Goal: Task Accomplishment & Management: Use online tool/utility

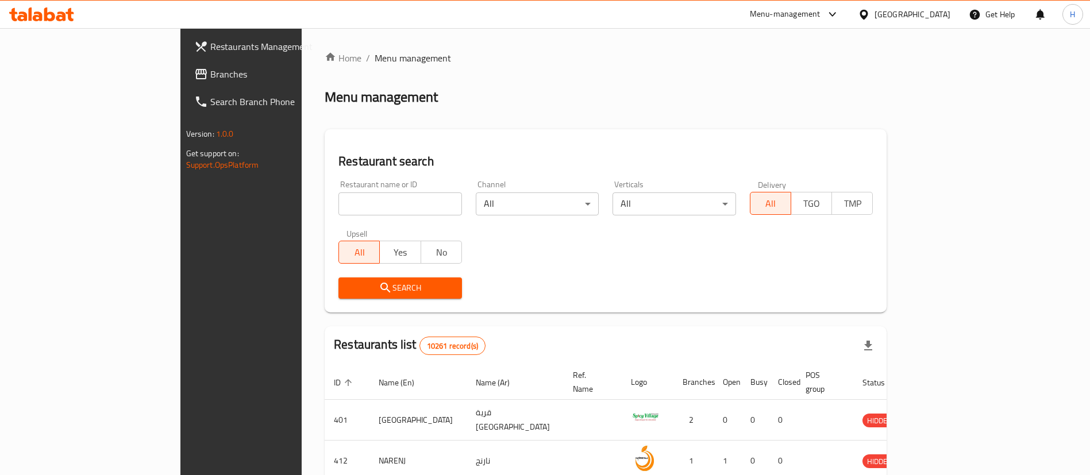
click at [929, 22] on div "[GEOGRAPHIC_DATA]" at bounding box center [904, 15] width 111 height 28
click at [942, 11] on div "[GEOGRAPHIC_DATA]" at bounding box center [913, 14] width 76 height 13
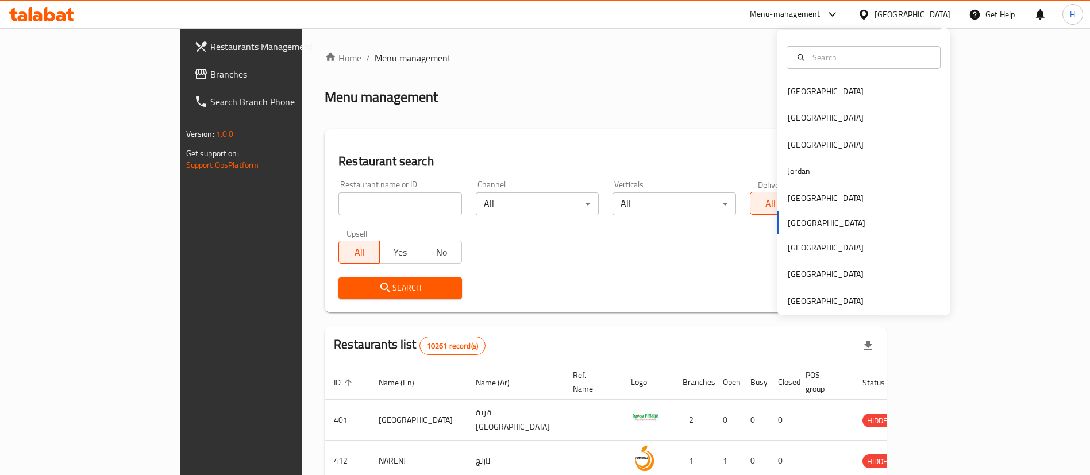
click at [854, 308] on div "[GEOGRAPHIC_DATA] [GEOGRAPHIC_DATA] [GEOGRAPHIC_DATA] [GEOGRAPHIC_DATA] [GEOGRA…" at bounding box center [863, 172] width 172 height 285
click at [849, 301] on div "[GEOGRAPHIC_DATA]" at bounding box center [826, 301] width 94 height 26
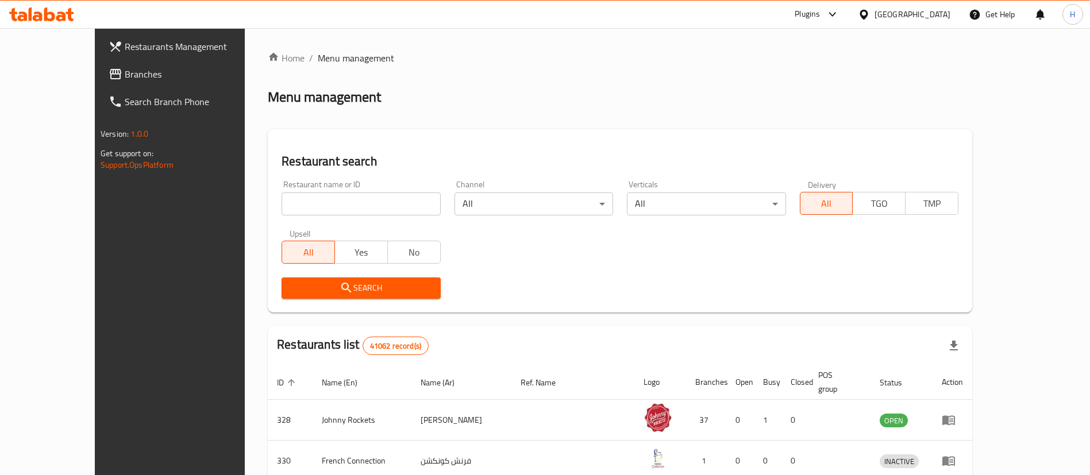
click at [125, 70] on span "Branches" at bounding box center [196, 74] width 143 height 14
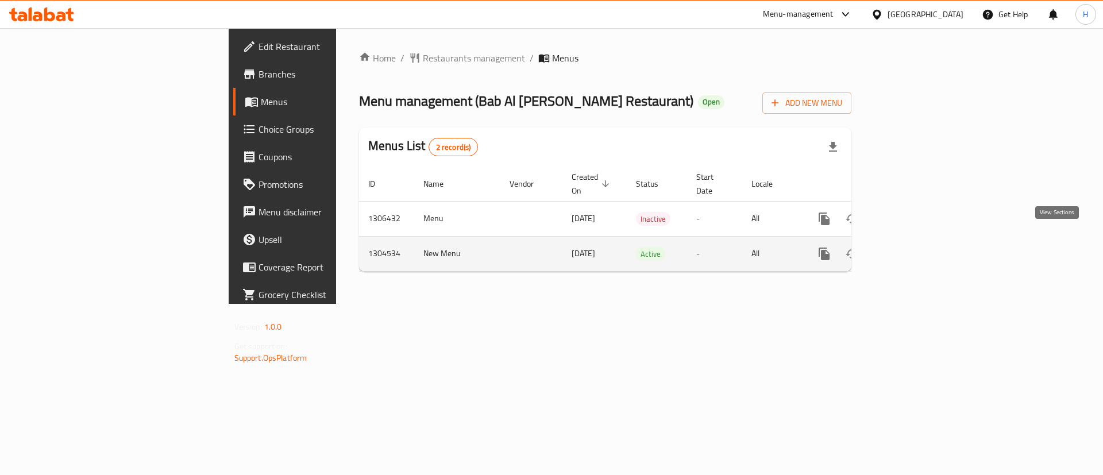
click at [921, 249] on link "enhanced table" at bounding box center [908, 254] width 28 height 28
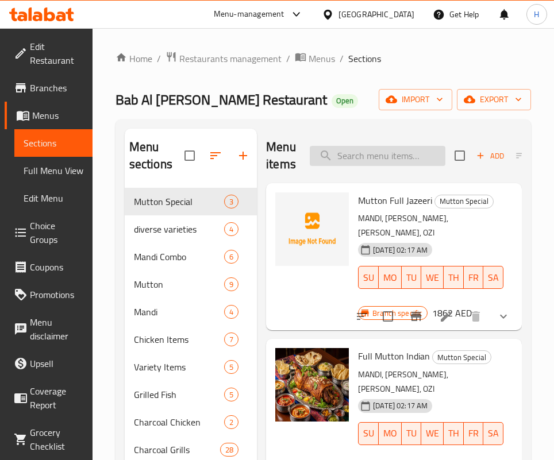
click at [373, 165] on input "search" at bounding box center [378, 156] width 136 height 20
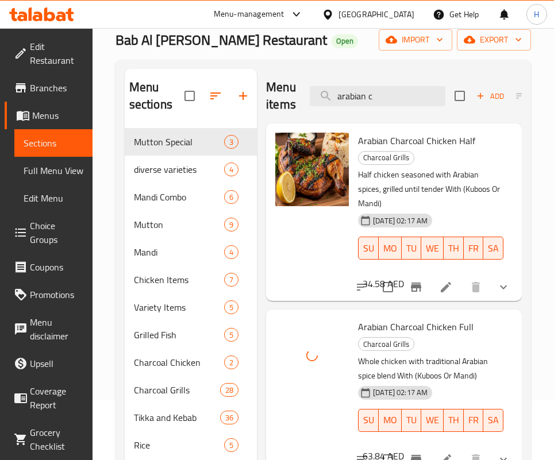
scroll to position [86, 0]
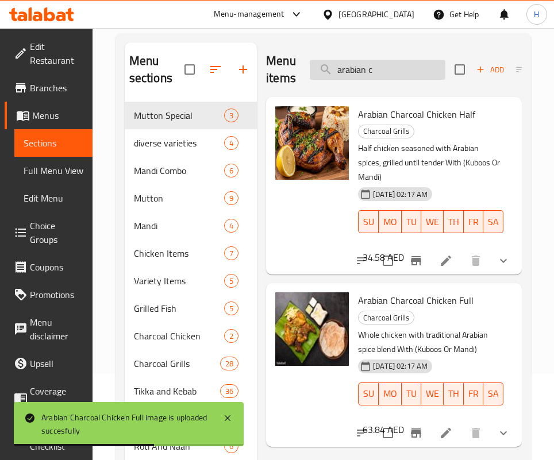
click at [422, 63] on input "arabian c" at bounding box center [378, 70] width 136 height 20
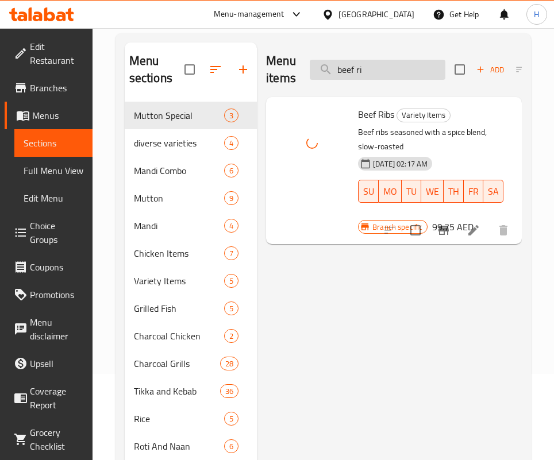
click at [401, 64] on input "beef ri" at bounding box center [378, 70] width 136 height 20
click at [383, 69] on input "bhu" at bounding box center [378, 70] width 136 height 20
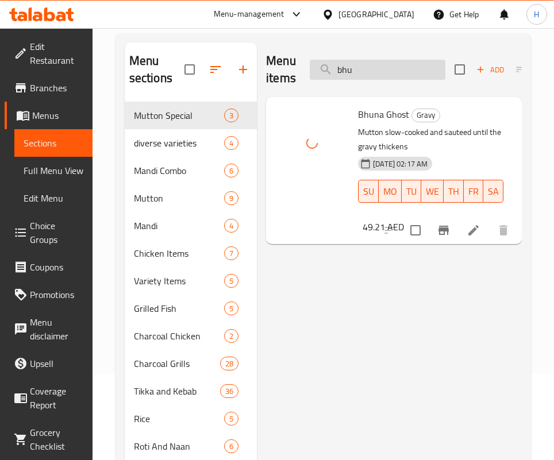
click at [383, 69] on input "bhu" at bounding box center [378, 70] width 136 height 20
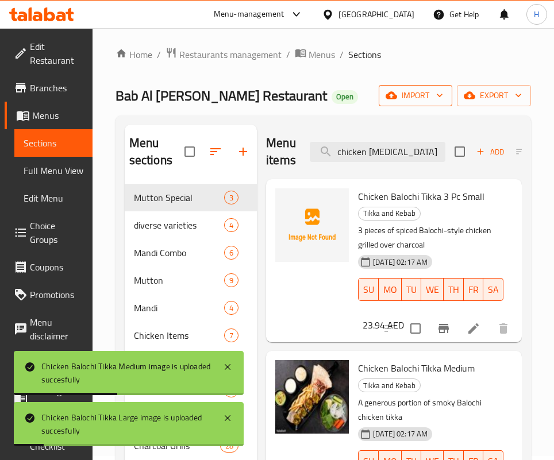
scroll to position [0, 0]
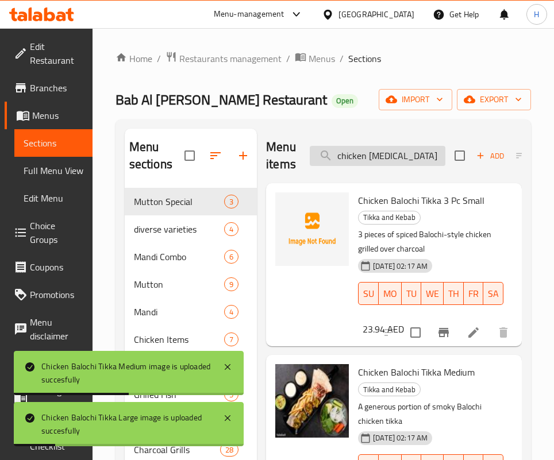
click at [376, 160] on input "chicken [MEDICAL_DATA]" at bounding box center [378, 156] width 136 height 20
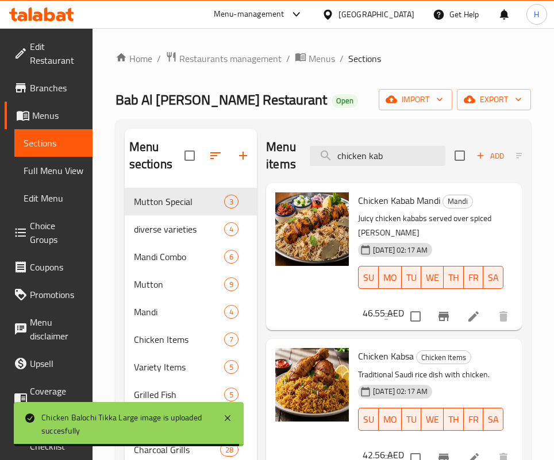
scroll to position [86, 0]
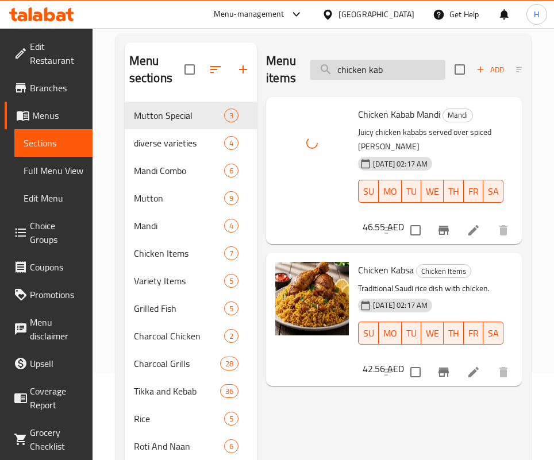
click at [403, 77] on input "chicken kab" at bounding box center [378, 70] width 136 height 20
click at [402, 77] on input "chicken kab" at bounding box center [378, 70] width 136 height 20
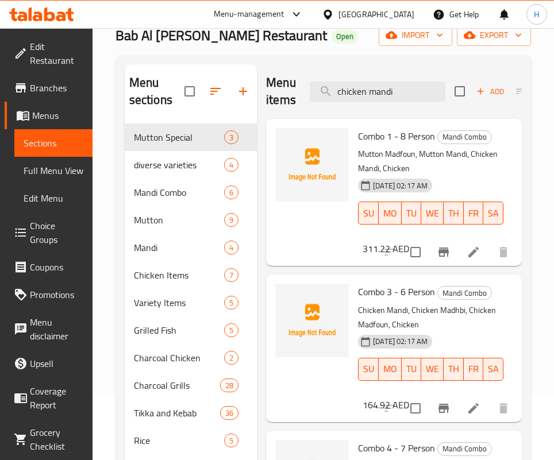
scroll to position [0, 0]
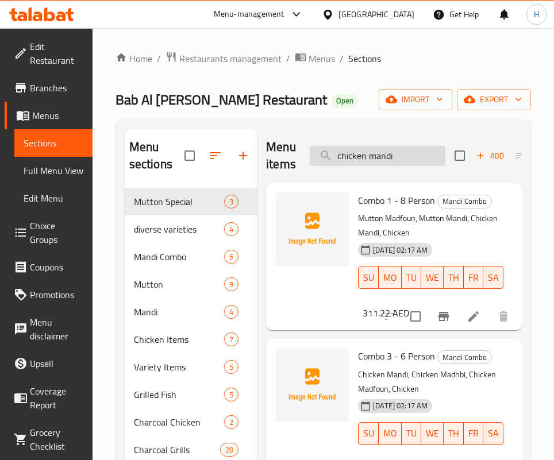
click at [382, 153] on input "chicken mandi" at bounding box center [378, 156] width 136 height 20
click at [382, 154] on input "chicken mandi" at bounding box center [378, 156] width 136 height 20
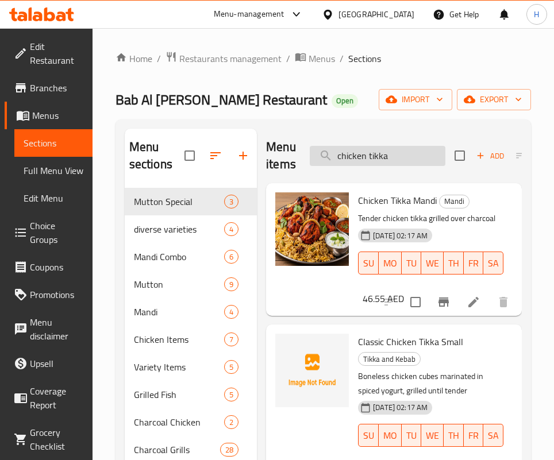
click at [382, 153] on input "chicken tikka" at bounding box center [378, 156] width 136 height 20
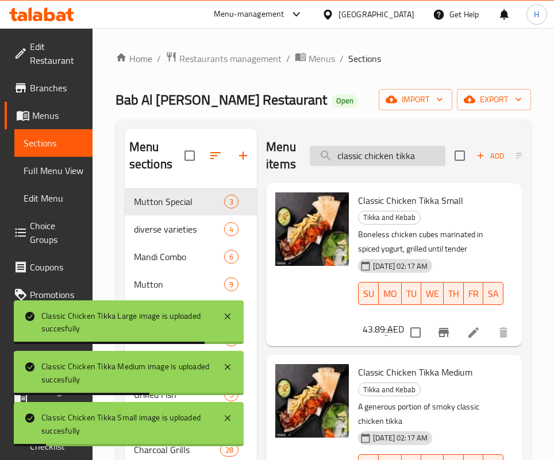
click at [382, 155] on input "classic chicken tikka" at bounding box center [378, 156] width 136 height 20
click at [380, 153] on input "classic chicken tikka" at bounding box center [378, 156] width 136 height 20
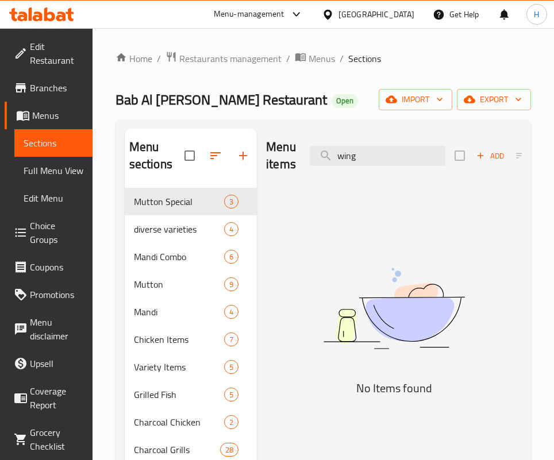
click at [290, 338] on img at bounding box center [394, 309] width 256 height 136
click at [379, 141] on div "Menu items wing Add Sort Manage items" at bounding box center [394, 156] width 256 height 55
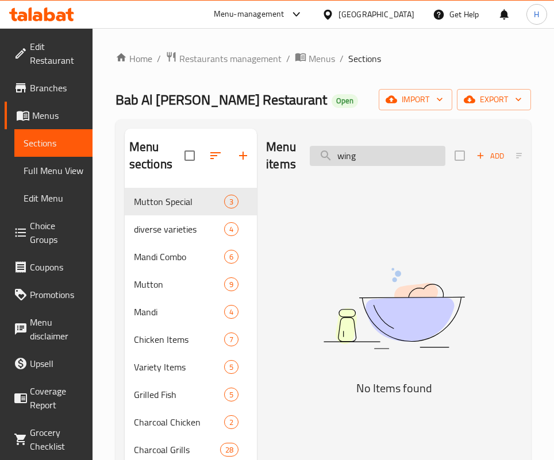
click at [368, 152] on input "wing" at bounding box center [378, 156] width 136 height 20
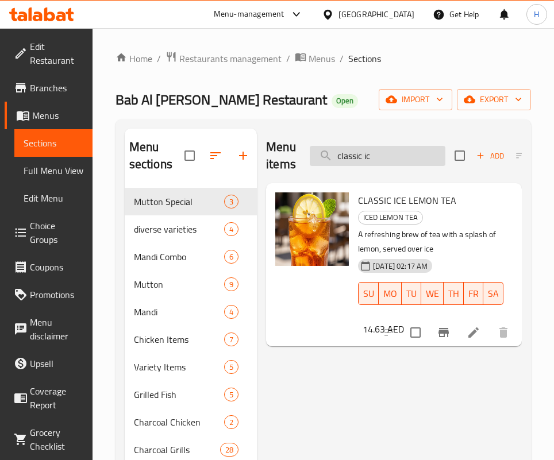
click at [381, 161] on input "classic ic" at bounding box center [378, 156] width 136 height 20
click at [383, 161] on input "classic ic" at bounding box center [378, 156] width 136 height 20
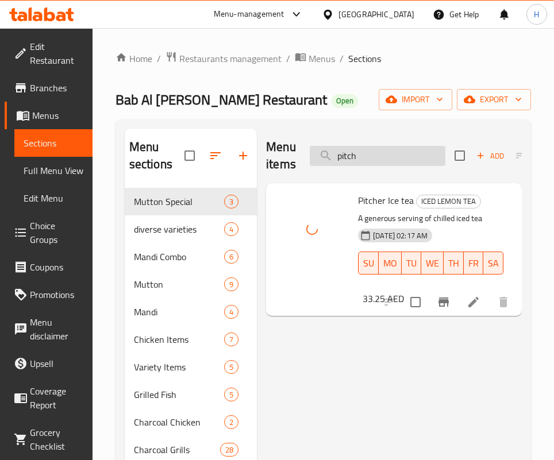
click at [385, 151] on input "pitch" at bounding box center [378, 156] width 136 height 20
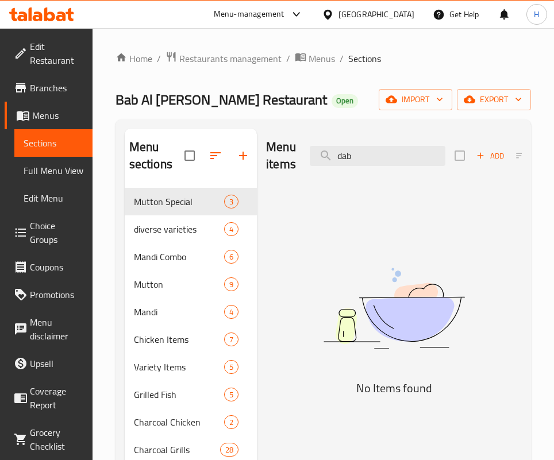
drag, startPoint x: 381, startPoint y: 359, endPoint x: 400, endPoint y: 328, distance: 36.9
click at [381, 359] on img at bounding box center [394, 309] width 256 height 136
click at [394, 156] on input "dab" at bounding box center [378, 156] width 136 height 20
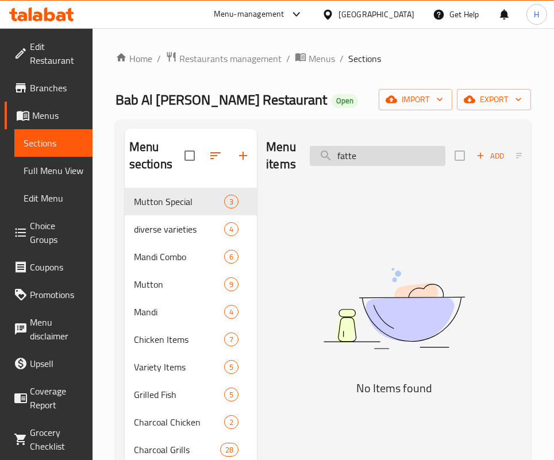
click at [394, 157] on input "fatte" at bounding box center [378, 156] width 136 height 20
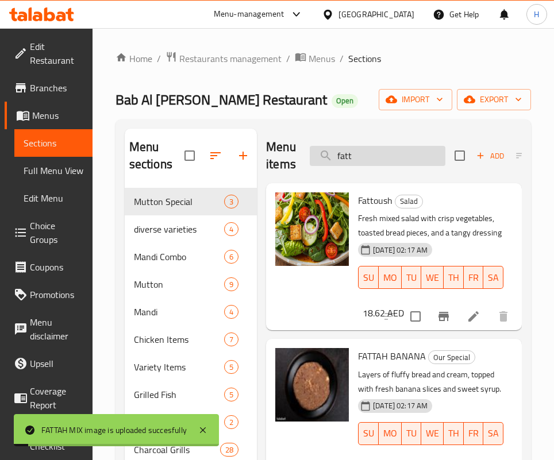
click at [365, 156] on input "fatt" at bounding box center [378, 156] width 136 height 20
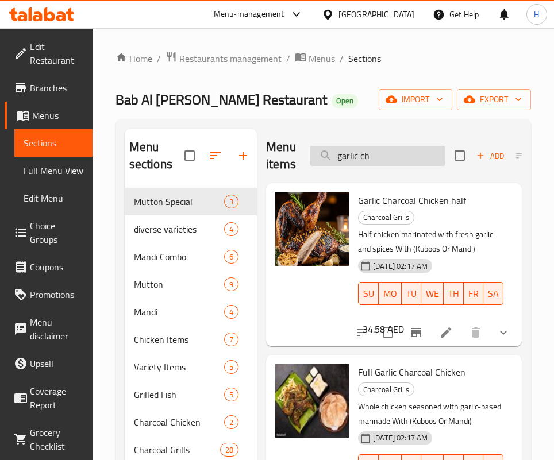
click at [411, 165] on input "garlic ch" at bounding box center [378, 156] width 136 height 20
drag, startPoint x: 403, startPoint y: 146, endPoint x: 406, endPoint y: 153, distance: 7.8
click at [403, 146] on input "garlic ch" at bounding box center [378, 156] width 136 height 20
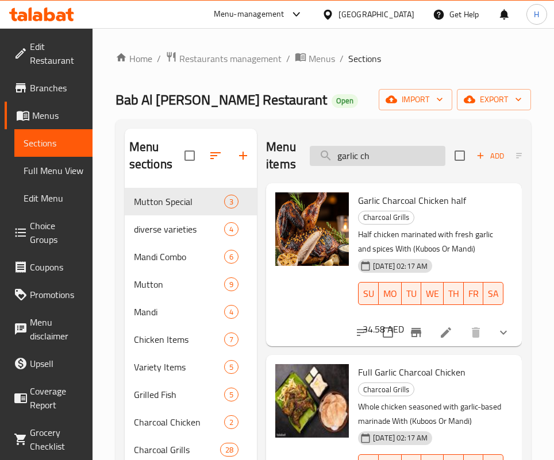
click at [406, 155] on input "garlic ch" at bounding box center [378, 156] width 136 height 20
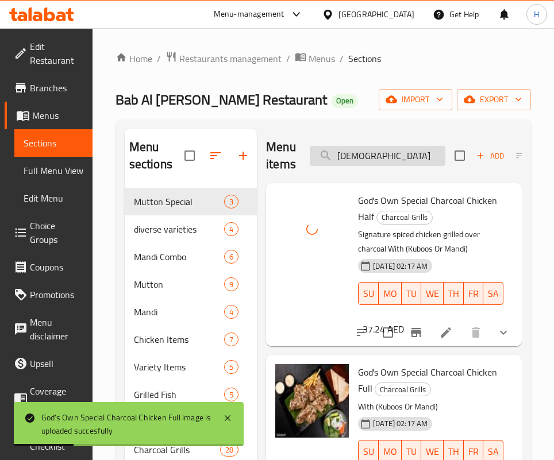
click at [407, 157] on input "[DEMOGRAPHIC_DATA]" at bounding box center [378, 156] width 136 height 20
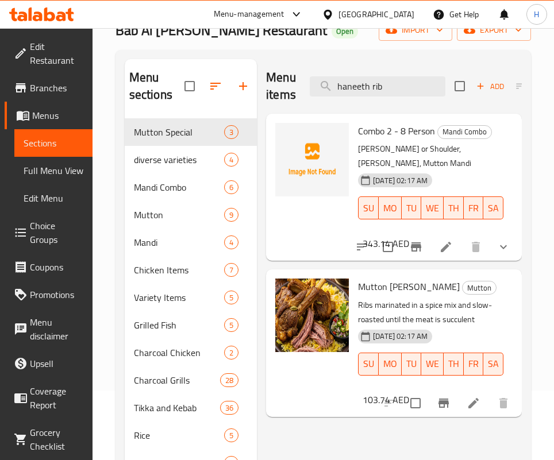
scroll to position [43, 0]
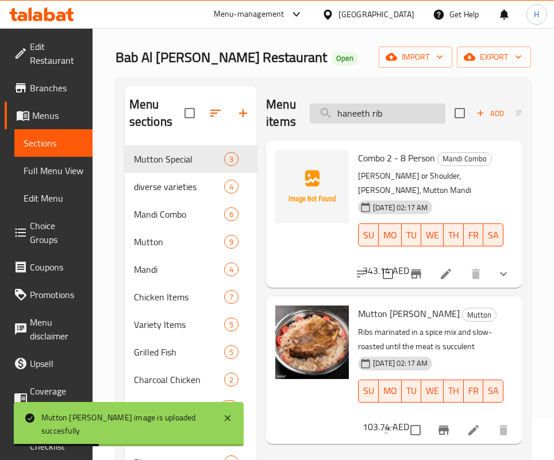
click at [351, 113] on input "haneeth rib" at bounding box center [378, 113] width 136 height 20
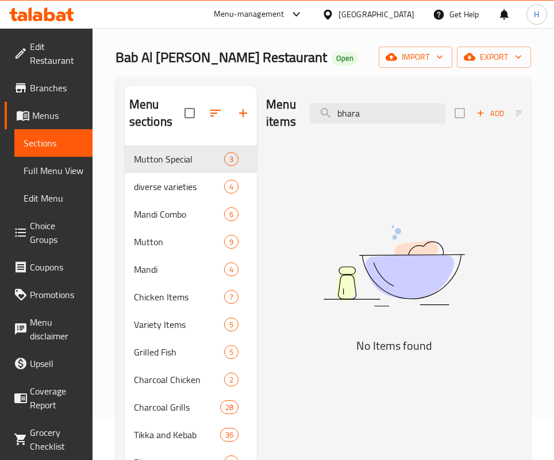
click at [383, 125] on div "Menu items bhara Add Sort Manage items" at bounding box center [394, 113] width 256 height 55
click at [383, 113] on input "bhara" at bounding box center [378, 113] width 136 height 20
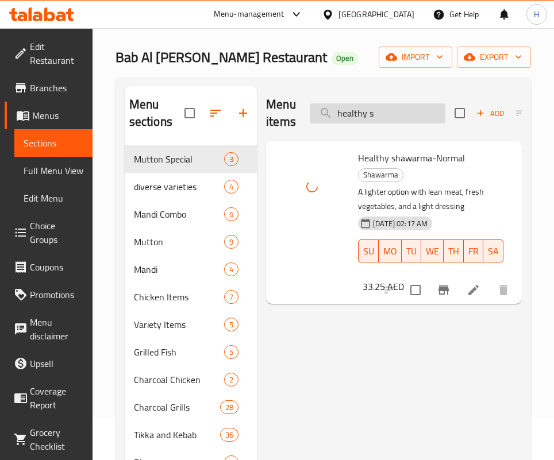
click at [382, 105] on input "healthy s" at bounding box center [378, 113] width 136 height 20
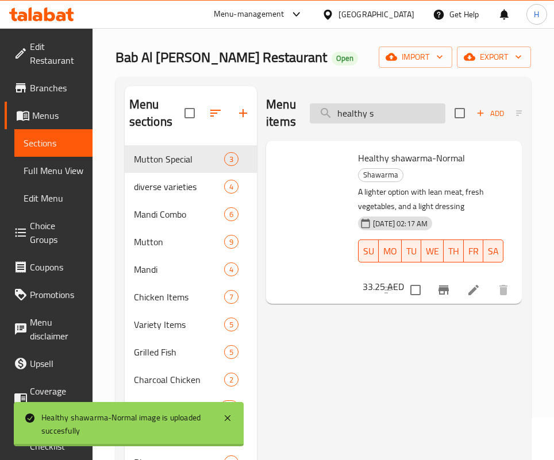
click at [382, 105] on input "healthy s" at bounding box center [378, 113] width 136 height 20
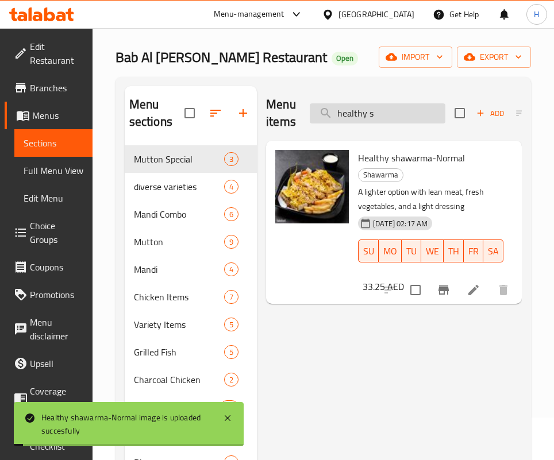
click at [382, 105] on input "healthy s" at bounding box center [378, 113] width 136 height 20
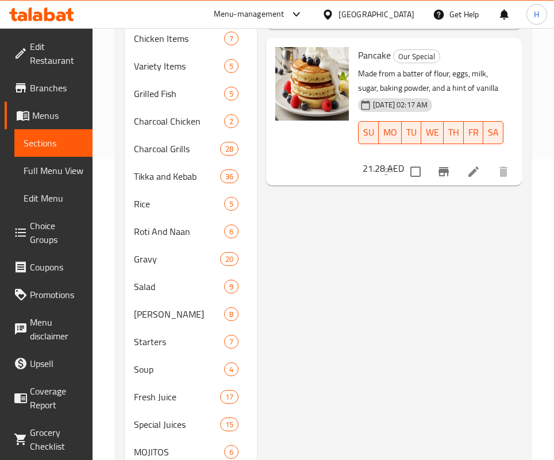
scroll to position [147, 0]
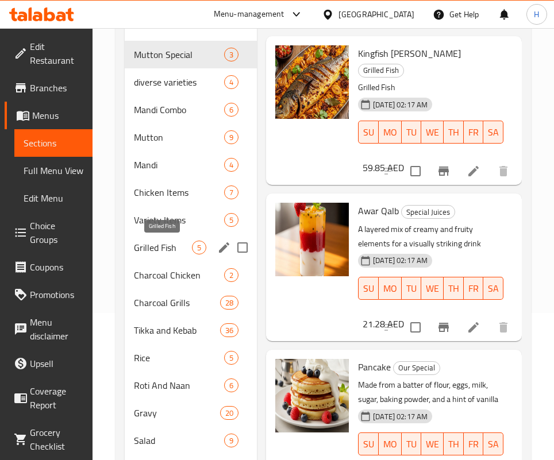
click at [190, 253] on span "Grilled Fish" at bounding box center [163, 248] width 58 height 14
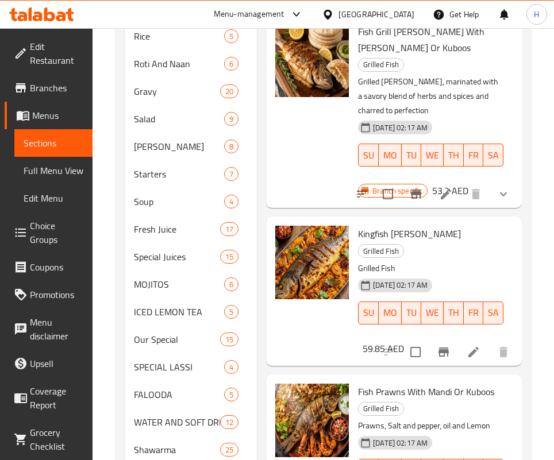
scroll to position [492, 0]
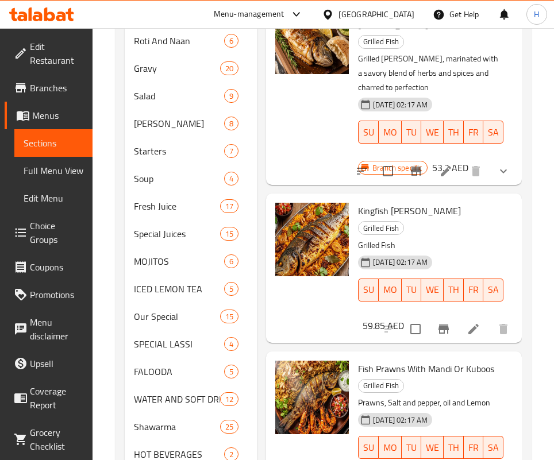
click at [358, 202] on span "Kingfish [PERSON_NAME]" at bounding box center [409, 210] width 103 height 17
copy span "Kingfish"
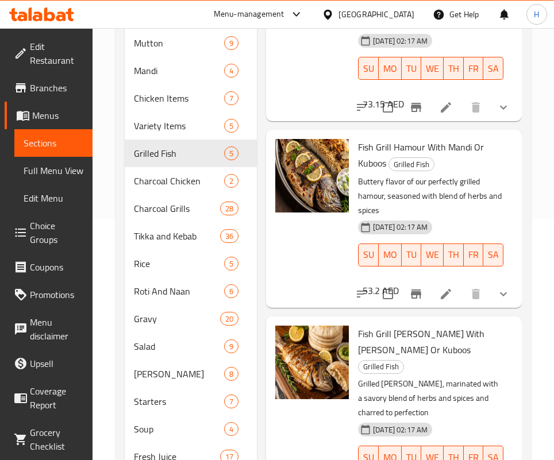
scroll to position [61, 0]
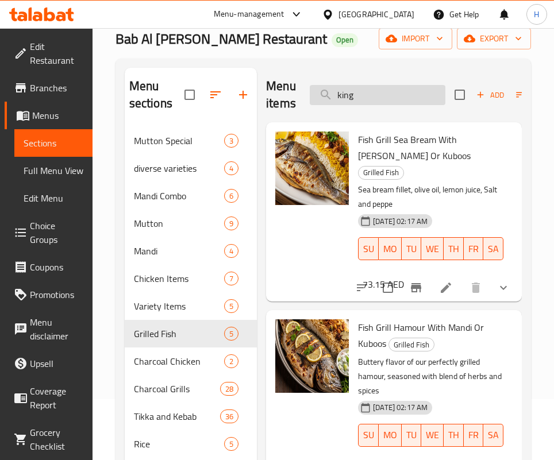
click at [395, 99] on input "king" at bounding box center [378, 95] width 136 height 20
paste input "Kingfish"
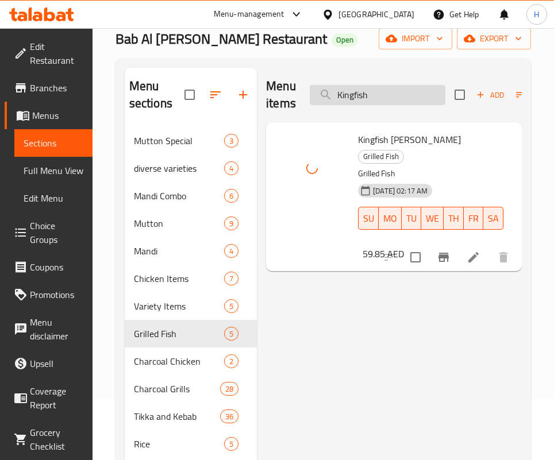
click at [384, 95] on input "Kingfish" at bounding box center [378, 95] width 136 height 20
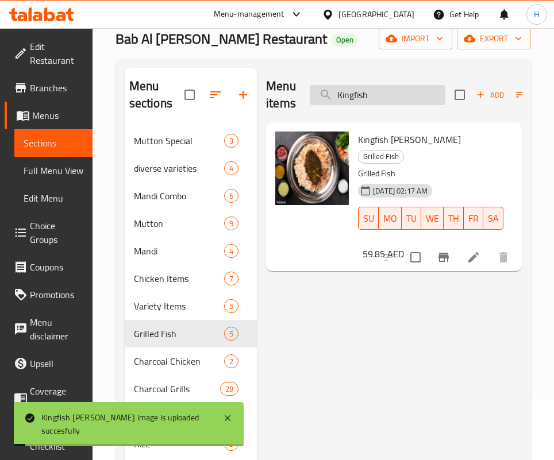
click at [384, 95] on input "Kingfish" at bounding box center [378, 95] width 136 height 20
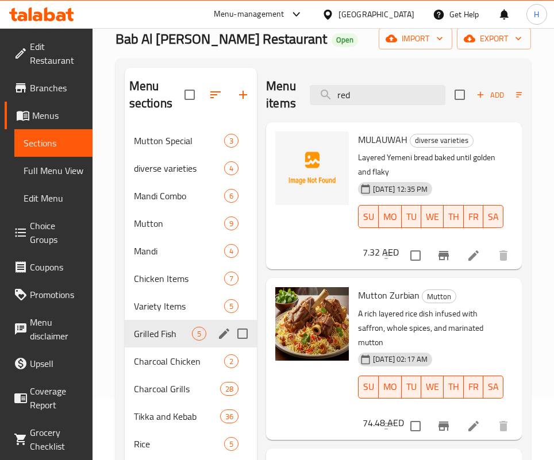
click at [159, 328] on span "Grilled Fish" at bounding box center [163, 334] width 58 height 14
click at [380, 98] on input "red" at bounding box center [378, 95] width 136 height 20
type input "r"
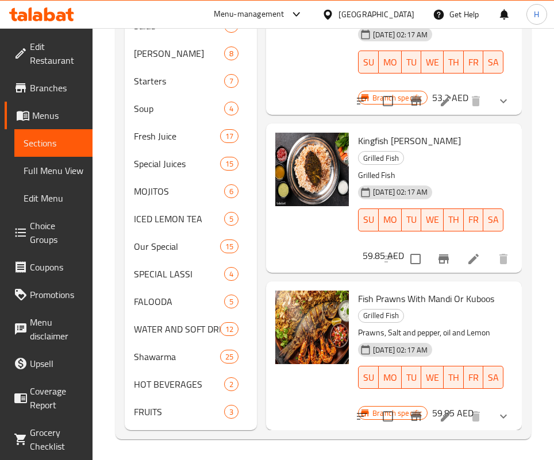
scroll to position [564, 0]
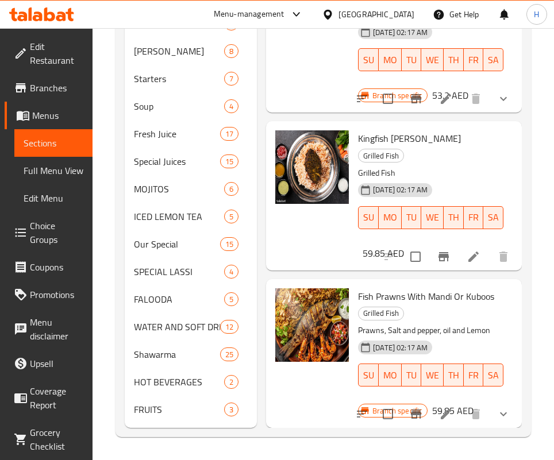
click at [425, 284] on div "Fish Prawns With Mandi Or Kuboos Grilled Fish Prawns, Salt and pepper, oil and …" at bounding box center [394, 354] width 247 height 140
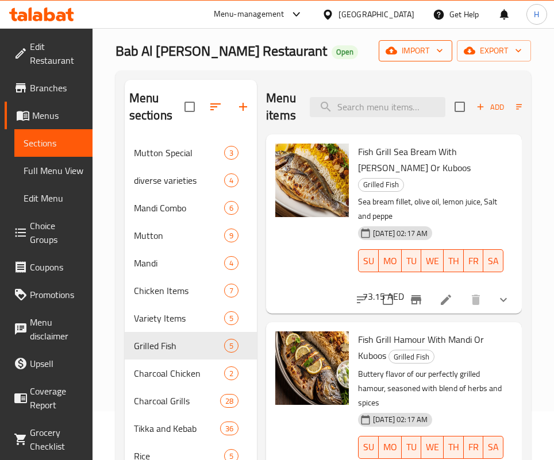
scroll to position [0, 0]
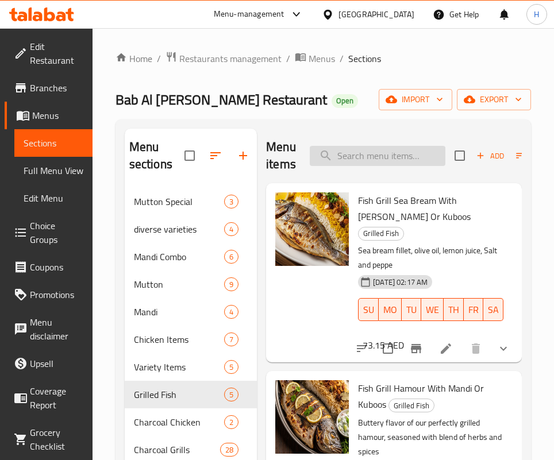
click at [374, 148] on input "search" at bounding box center [378, 156] width 136 height 20
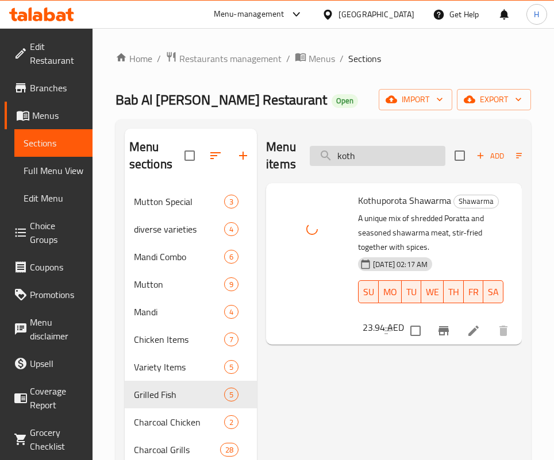
click at [379, 152] on input "koth" at bounding box center [378, 156] width 136 height 20
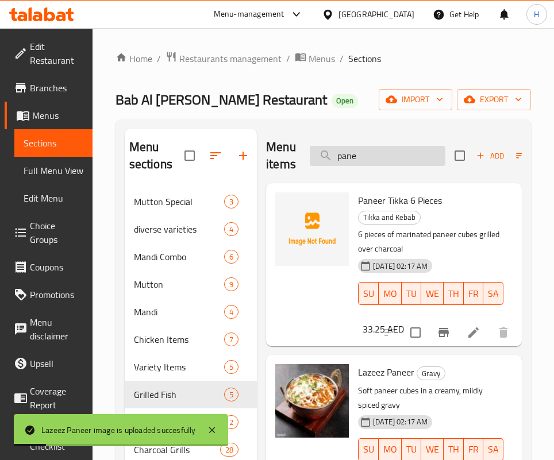
click at [395, 152] on input "pane" at bounding box center [378, 156] width 136 height 20
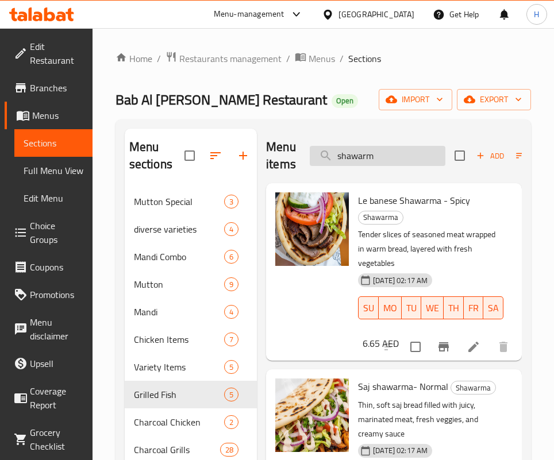
click at [380, 156] on input "shawarm" at bounding box center [378, 156] width 136 height 20
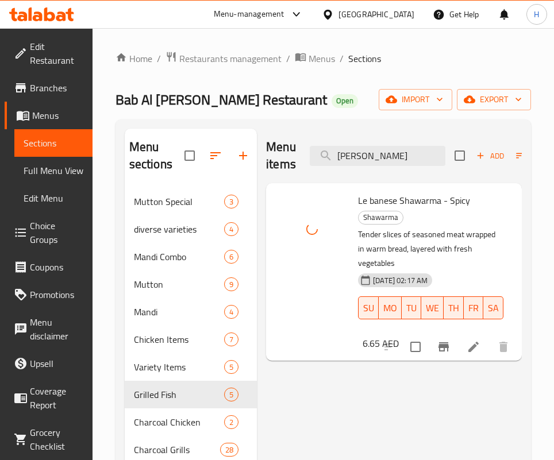
click at [367, 142] on div "Menu items [PERSON_NAME] Add Sort Manage items" at bounding box center [394, 156] width 256 height 55
click at [369, 151] on input "[PERSON_NAME]" at bounding box center [378, 156] width 136 height 20
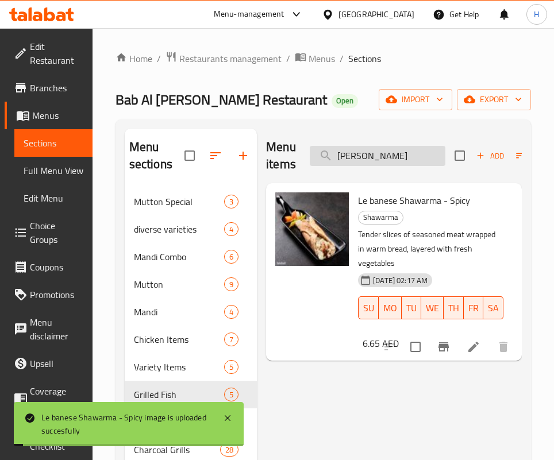
click at [369, 151] on input "[PERSON_NAME]" at bounding box center [378, 156] width 136 height 20
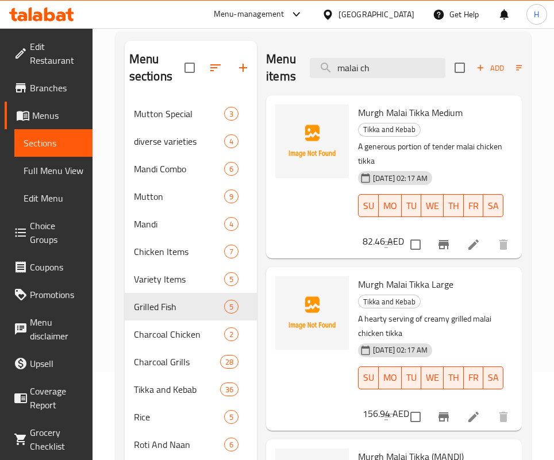
scroll to position [86, 0]
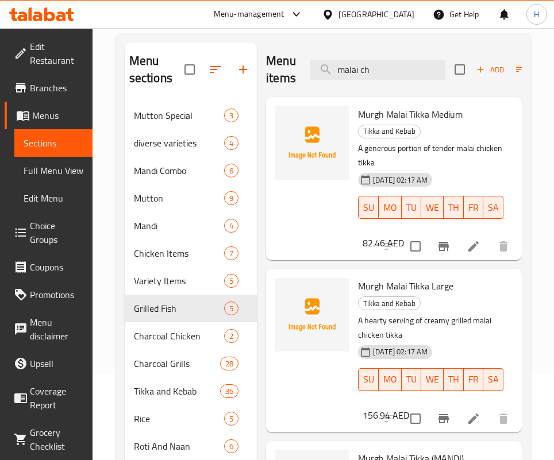
click at [436, 172] on div "[DATE] 02:17 AM SU MO TU WE TH FR SA" at bounding box center [430, 199] width 155 height 62
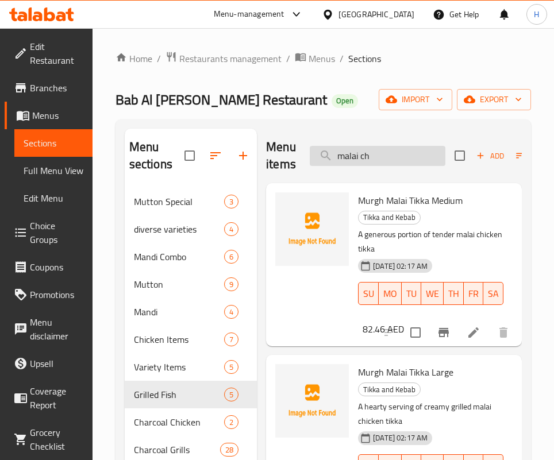
click at [409, 162] on input "malai ch" at bounding box center [378, 156] width 136 height 20
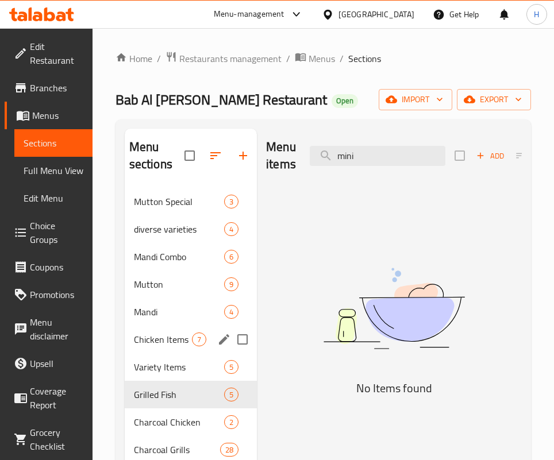
click at [168, 318] on span "Mandi" at bounding box center [179, 312] width 90 height 14
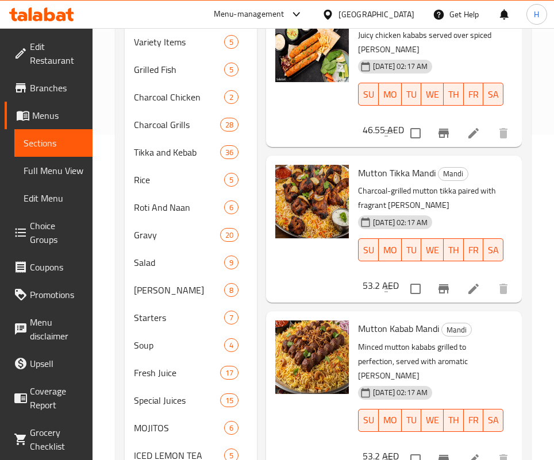
scroll to position [47, 0]
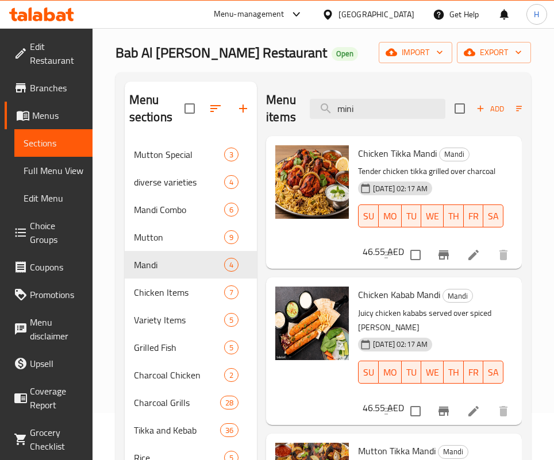
click at [424, 142] on div "Chicken Tikka Mandi Mandi Tender chicken tikka grilled over charcoal [DATE] 02:…" at bounding box center [394, 203] width 247 height 124
click at [412, 112] on input "mini" at bounding box center [378, 109] width 136 height 20
click at [410, 112] on input "mini" at bounding box center [378, 109] width 136 height 20
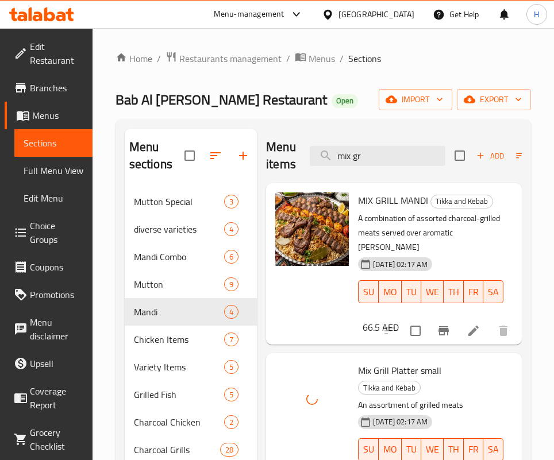
scroll to position [0, 0]
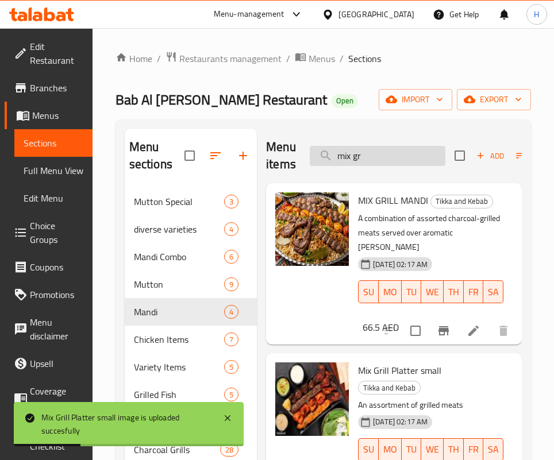
click at [378, 164] on input "mix gr" at bounding box center [378, 156] width 136 height 20
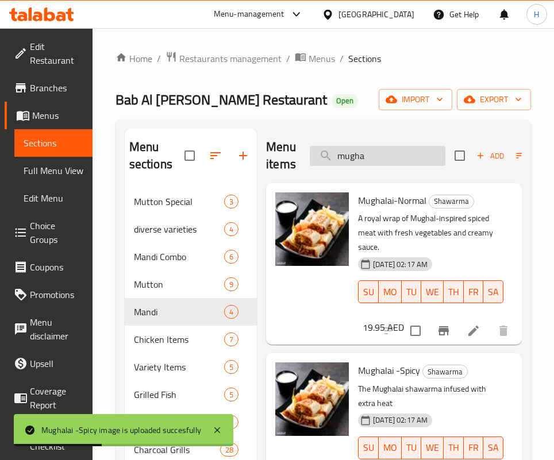
click at [382, 146] on input "mugha" at bounding box center [378, 156] width 136 height 20
click at [383, 146] on input "mugha" at bounding box center [378, 156] width 136 height 20
type input "n"
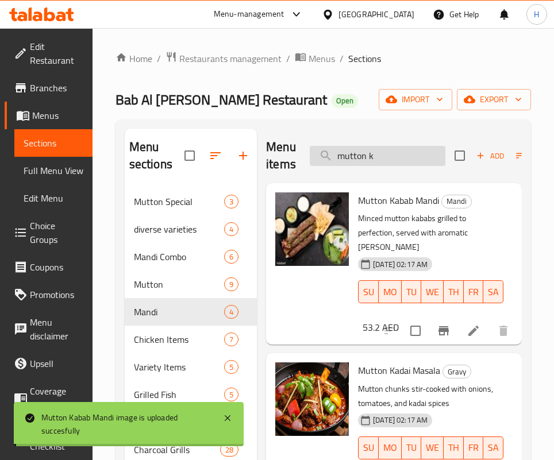
click at [368, 149] on input "mutton k" at bounding box center [378, 156] width 136 height 20
click at [381, 152] on input "mutton k" at bounding box center [378, 156] width 136 height 20
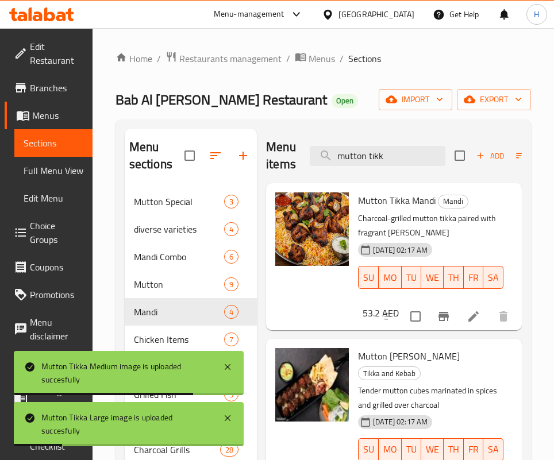
click at [383, 161] on input "mutton tikk" at bounding box center [378, 156] width 136 height 20
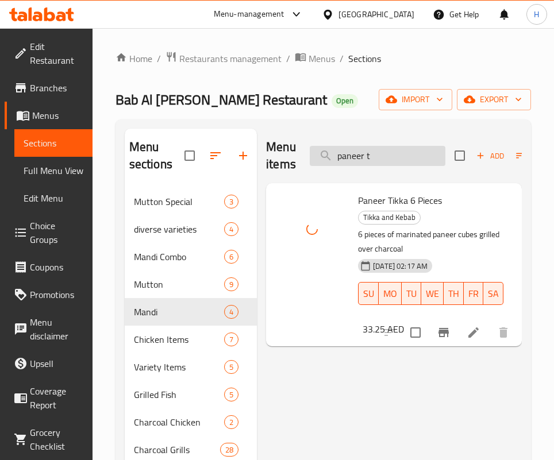
click at [373, 150] on input "paneer t" at bounding box center [378, 156] width 136 height 20
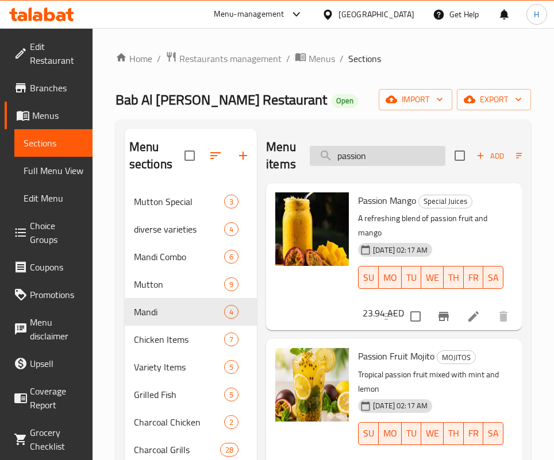
click at [350, 164] on input "passion" at bounding box center [378, 156] width 136 height 20
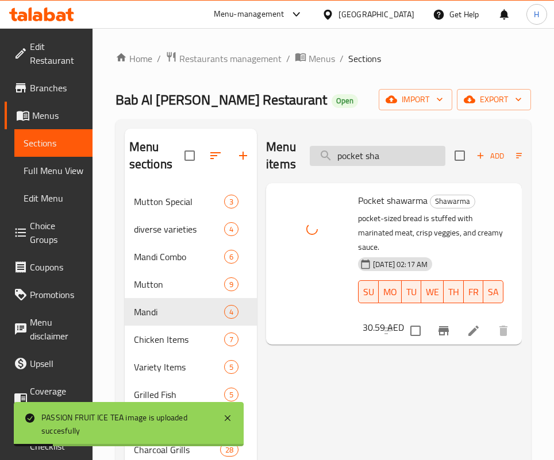
click at [371, 156] on input "pocket sha" at bounding box center [378, 156] width 136 height 20
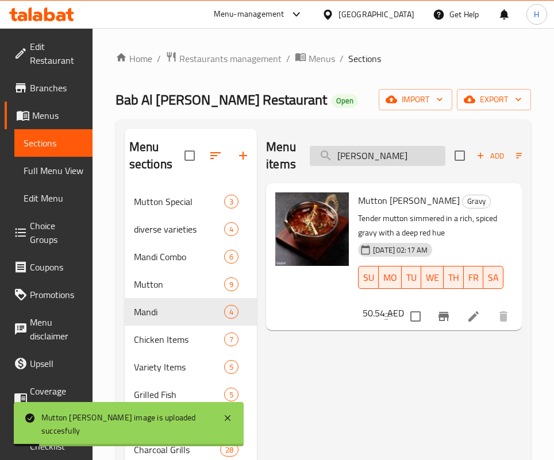
click at [372, 147] on input "[PERSON_NAME]" at bounding box center [378, 156] width 136 height 20
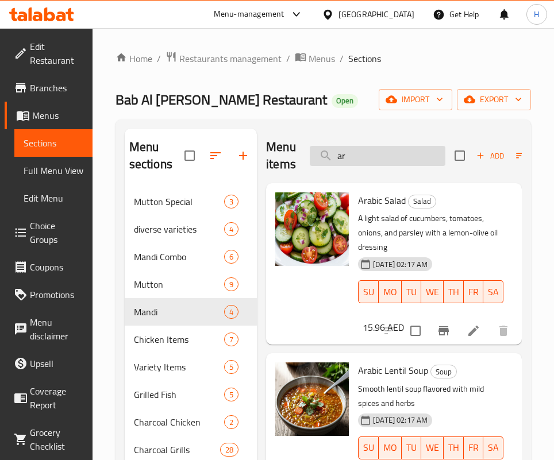
type input "a"
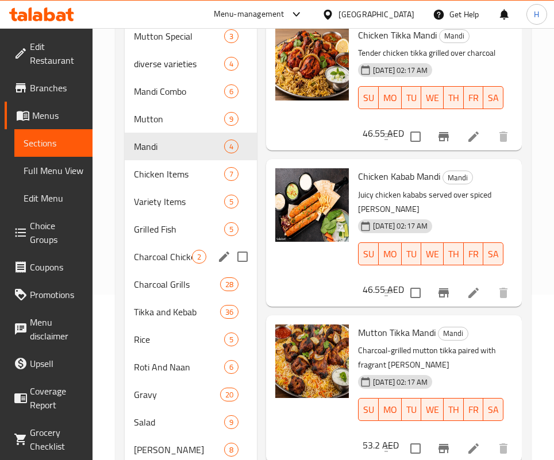
scroll to position [172, 0]
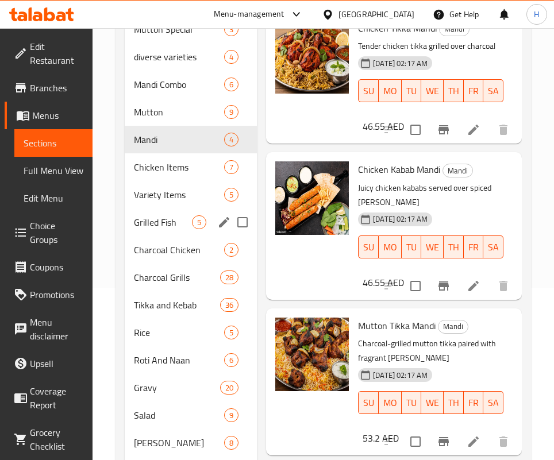
click at [160, 218] on span "Grilled Fish" at bounding box center [163, 222] width 58 height 14
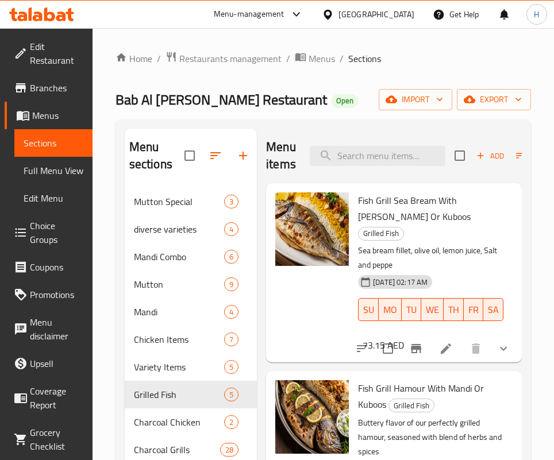
click at [427, 244] on div "Fish Grill Sea Bream With [PERSON_NAME] Or Kuboos Grilled Fish Sea bream fillet…" at bounding box center [394, 273] width 247 height 170
drag, startPoint x: 414, startPoint y: 210, endPoint x: 391, endPoint y: 207, distance: 22.7
click at [414, 210] on div "Fish Grill Sea Bream With [PERSON_NAME] Or Kuboos Grilled Fish Sea bream fillet…" at bounding box center [394, 273] width 247 height 170
click at [363, 144] on div "Menu items Add Sort Manage items" at bounding box center [394, 156] width 256 height 55
click at [370, 157] on input "search" at bounding box center [378, 156] width 136 height 20
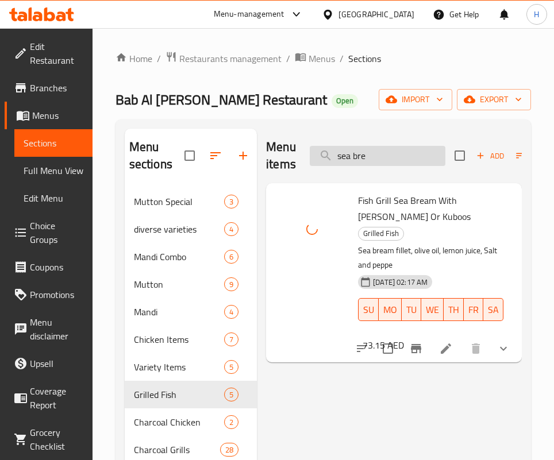
click at [384, 163] on input "sea bre" at bounding box center [378, 156] width 136 height 20
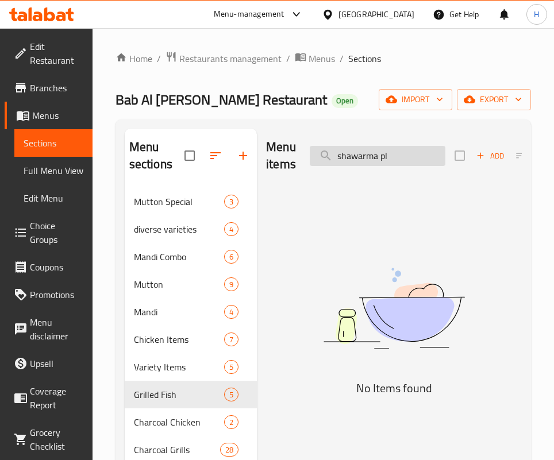
click at [401, 150] on input "shawarma pl" at bounding box center [378, 156] width 136 height 20
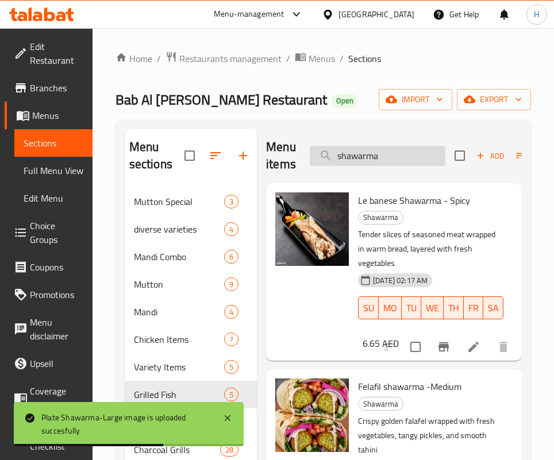
click at [387, 152] on input "shawarma" at bounding box center [378, 156] width 136 height 20
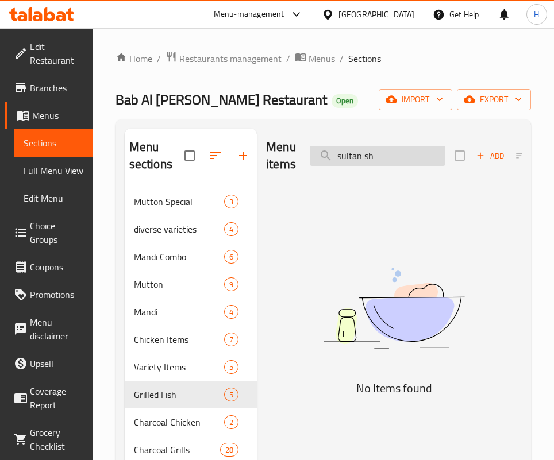
click at [390, 156] on input "sultan sh" at bounding box center [378, 156] width 136 height 20
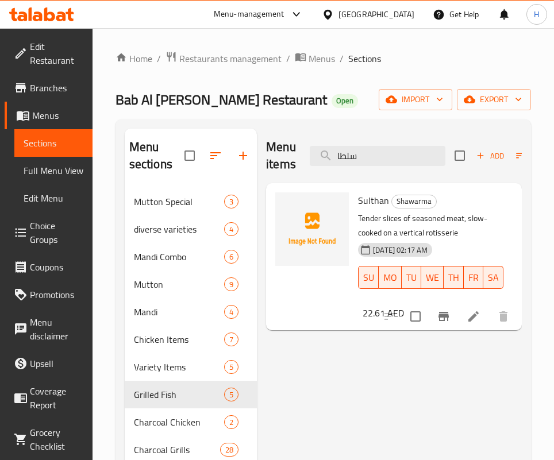
type input "سلطا"
